Goal: Information Seeking & Learning: Learn about a topic

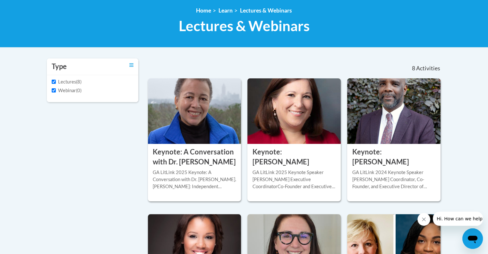
scroll to position [96, 0]
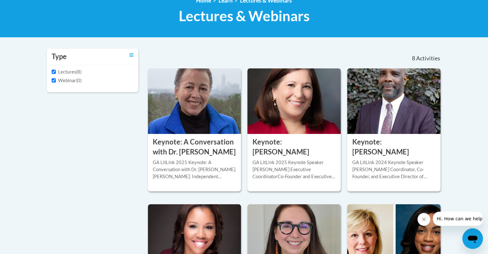
click at [307, 177] on div "GA LitLink 2025 Keynote Speaker Elsa Cardenas-Hagan Executive CoordinatorCo-Fou…" at bounding box center [294, 169] width 84 height 21
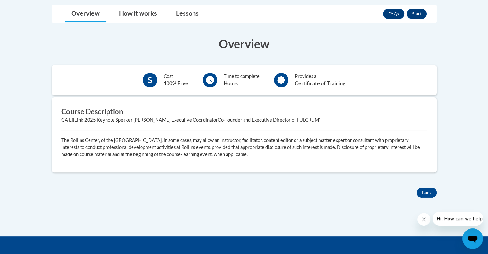
scroll to position [160, 0]
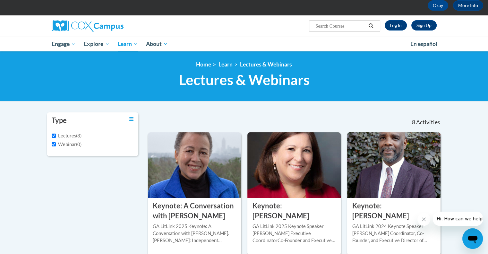
scroll to position [32, 0]
